Goal: Task Accomplishment & Management: Manage account settings

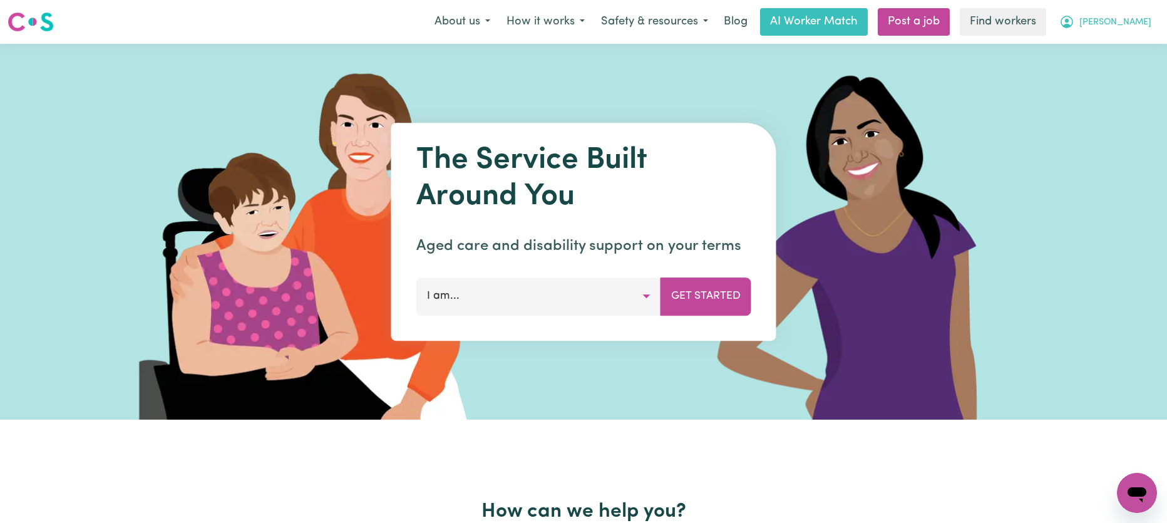
click at [1116, 21] on button "[PERSON_NAME]" at bounding box center [1105, 22] width 108 height 26
click at [1100, 74] on link "Logout" at bounding box center [1109, 72] width 99 height 24
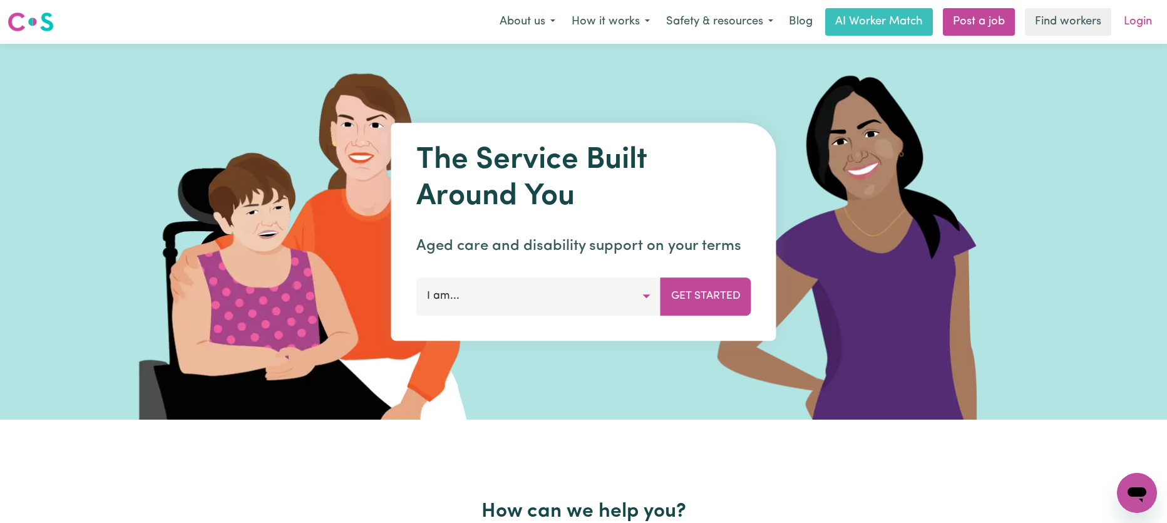
click at [1129, 25] on link "Login" at bounding box center [1137, 22] width 43 height 28
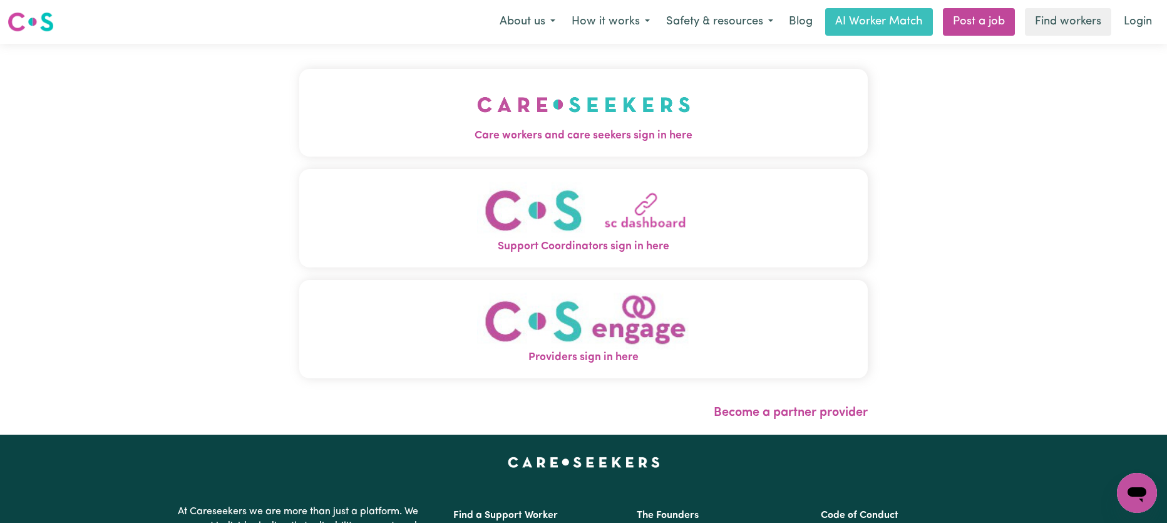
drag, startPoint x: 777, startPoint y: 108, endPoint x: 740, endPoint y: 110, distance: 36.9
click at [779, 108] on button "Care workers and care seekers sign in here" at bounding box center [583, 113] width 568 height 88
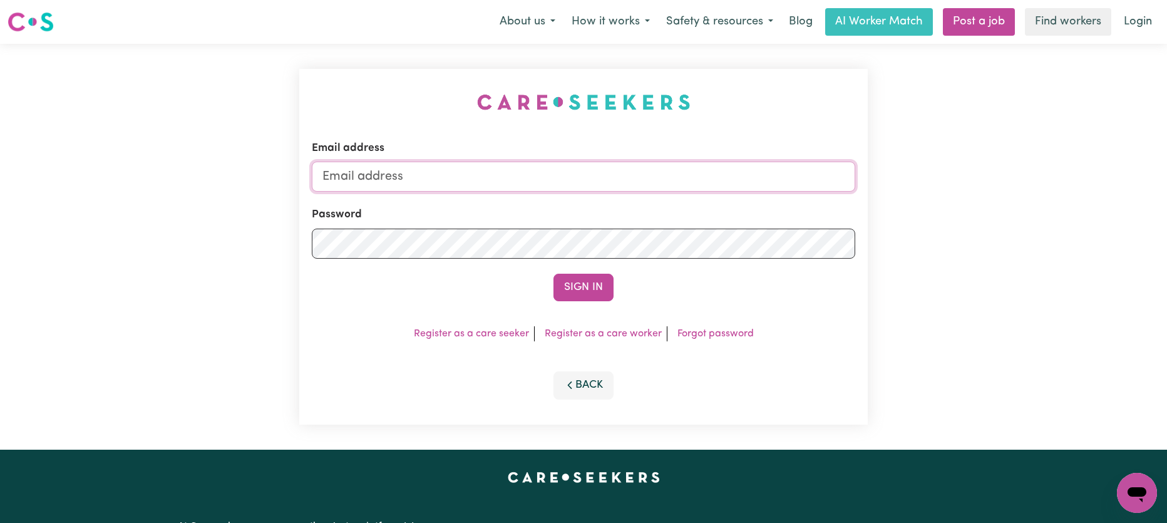
type input "[EMAIL_ADDRESS][DOMAIN_NAME]"
click at [422, 117] on div "Email address [EMAIL_ADDRESS][DOMAIN_NAME] Password Sign In Register as a care …" at bounding box center [583, 247] width 568 height 356
click at [608, 289] on button "Sign In" at bounding box center [583, 288] width 60 height 28
